Goal: Find specific page/section: Find specific page/section

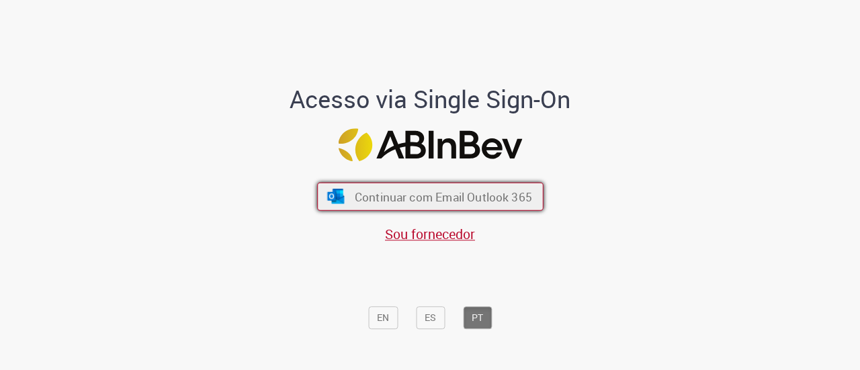
click at [521, 206] on button "Continuar com Email Outlook 365" at bounding box center [430, 197] width 226 height 28
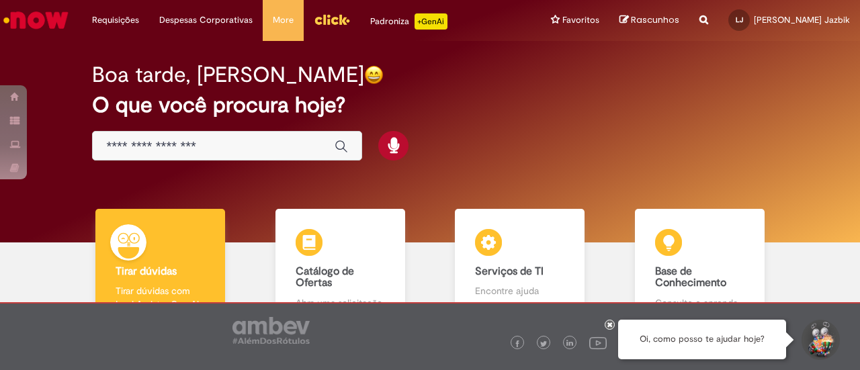
click at [421, 21] on p "+GenAi" at bounding box center [430, 21] width 33 height 16
